Goal: Information Seeking & Learning: Learn about a topic

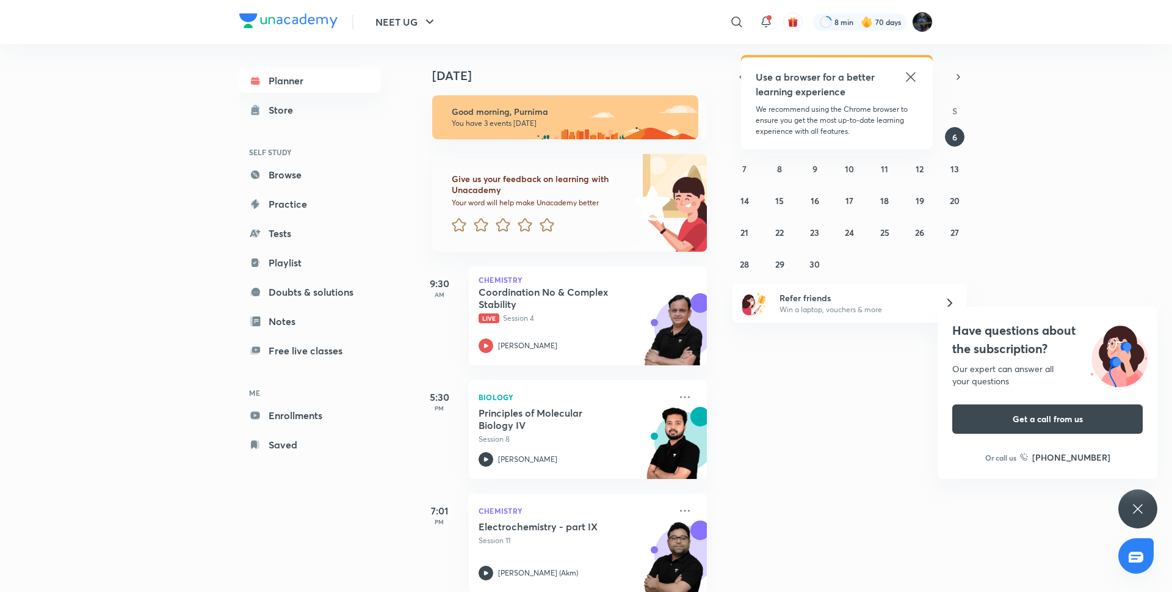
click at [911, 73] on icon at bounding box center [911, 77] width 15 height 15
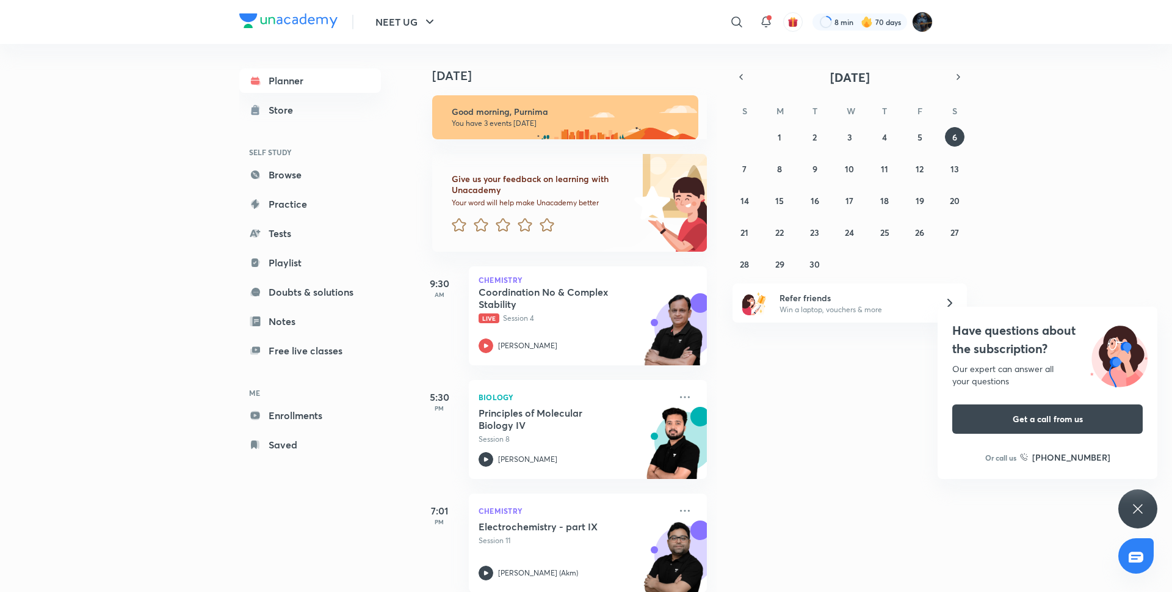
click at [923, 124] on div "S M T W T F S 31 1 2 3 4 5 6 7 8 9 10 11 12 13 14 15 16 17 18 19 20 21 22 23 24…" at bounding box center [850, 186] width 234 height 173
click at [919, 141] on abbr "5" at bounding box center [920, 137] width 5 height 12
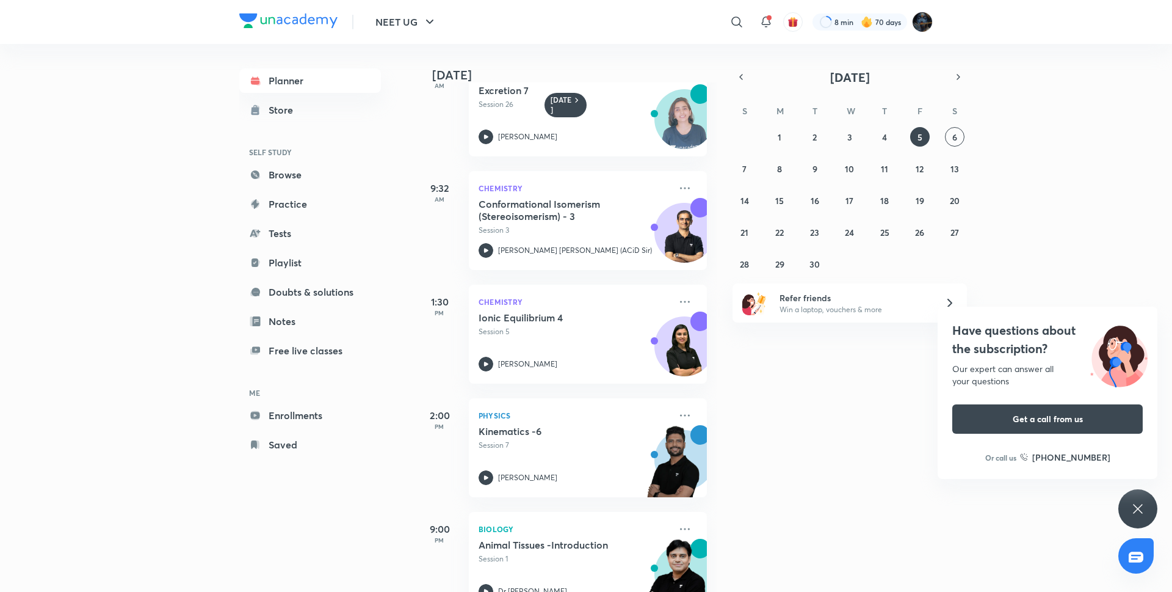
scroll to position [44, 0]
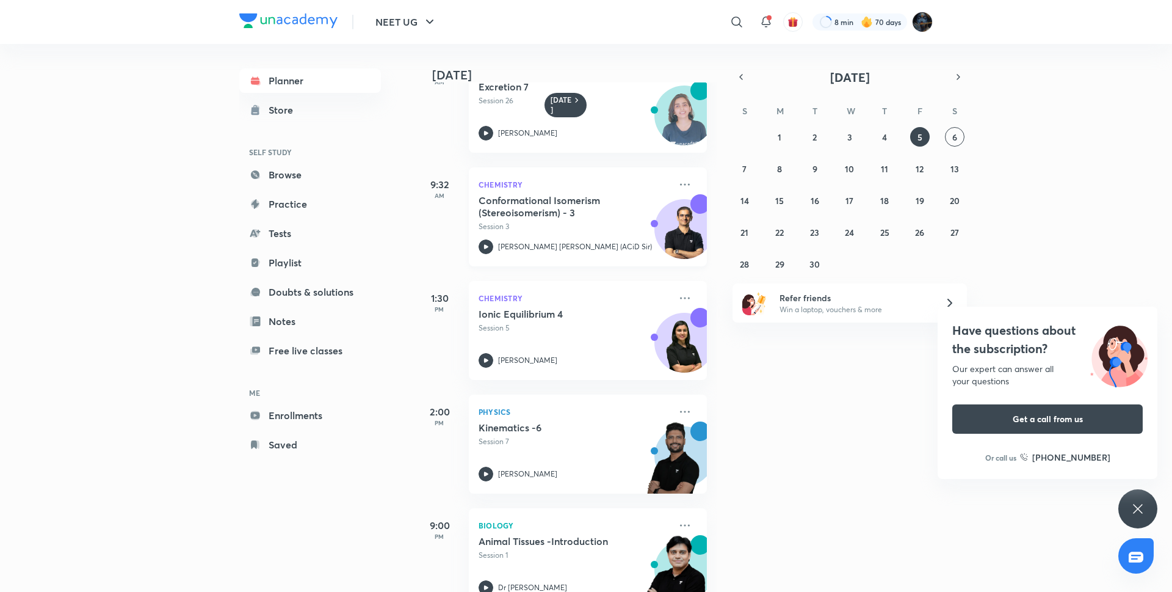
click at [488, 250] on icon at bounding box center [486, 246] width 15 height 15
